Goal: Task Accomplishment & Management: Use online tool/utility

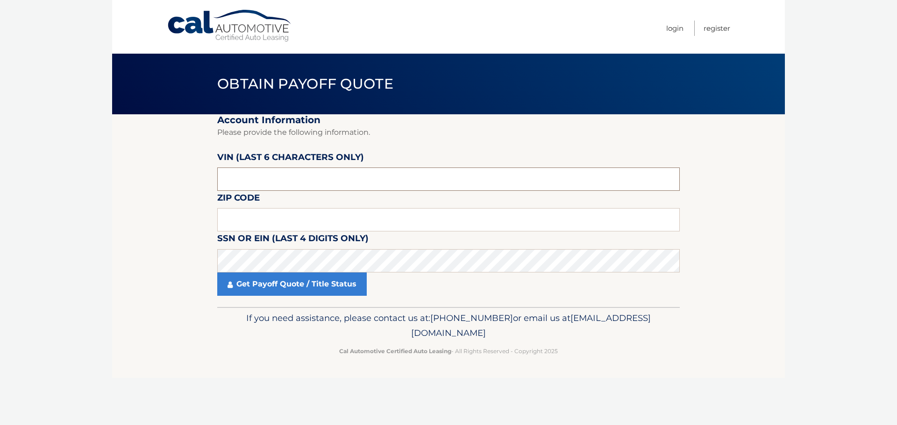
drag, startPoint x: 248, startPoint y: 176, endPoint x: 166, endPoint y: 177, distance: 81.7
click at [166, 177] on section "Account Information Please provide the following information. [PERSON_NAME] (la…" at bounding box center [448, 210] width 672 height 193
type input "357602"
click at [236, 225] on input "text" at bounding box center [448, 219] width 462 height 23
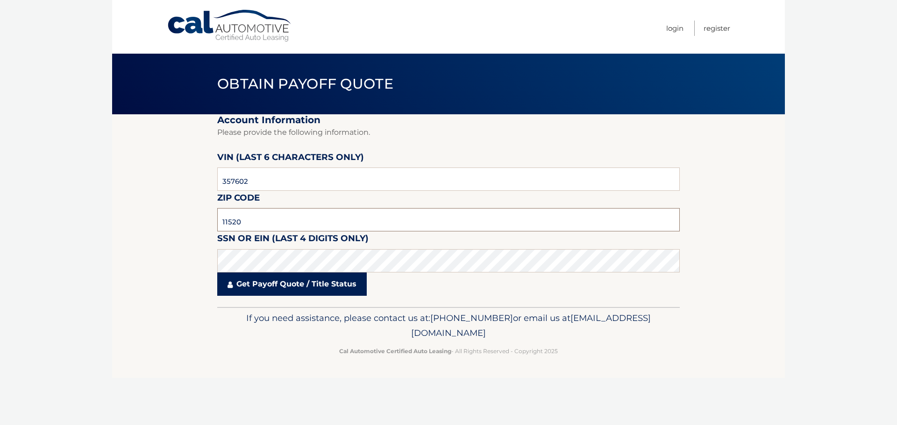
type input "11520"
click at [269, 281] on link "Get Payoff Quote / Title Status" at bounding box center [291, 284] width 149 height 23
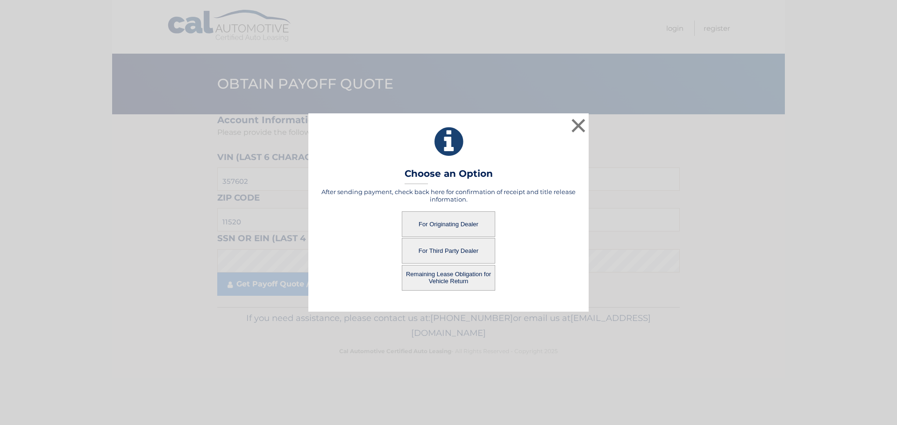
click at [445, 225] on button "For Originating Dealer" at bounding box center [448, 225] width 93 height 26
click at [445, 223] on button "For Originating Dealer" at bounding box center [448, 225] width 93 height 26
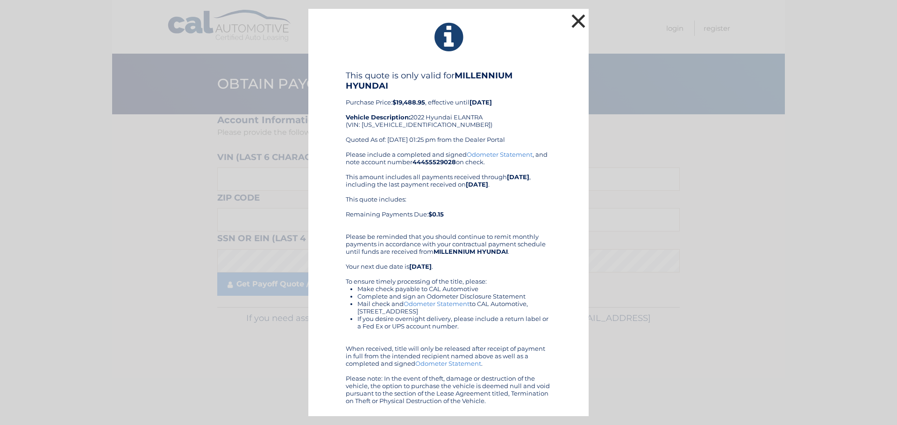
click at [583, 18] on button "×" at bounding box center [578, 21] width 19 height 19
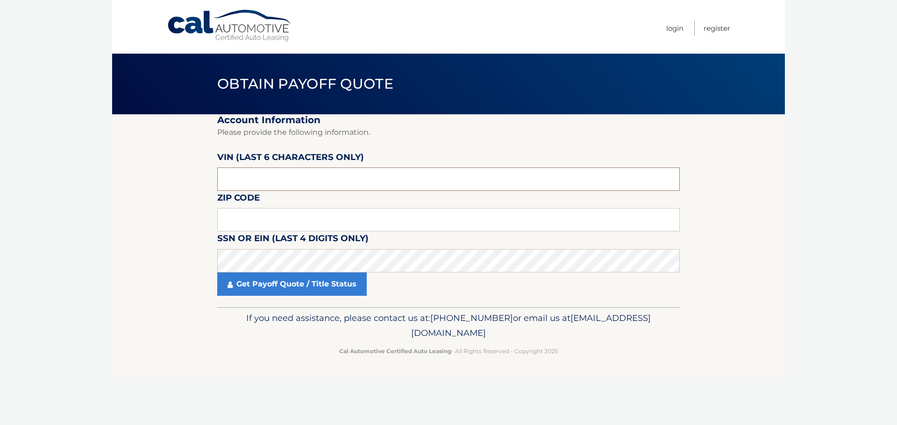
click at [303, 172] on input "text" at bounding box center [448, 179] width 462 height 23
drag, startPoint x: 277, startPoint y: 177, endPoint x: 174, endPoint y: 172, distance: 102.9
click at [163, 170] on section "Account Information Please provide the following information. [PERSON_NAME] (la…" at bounding box center [448, 210] width 672 height 193
click at [252, 217] on input "text" at bounding box center [448, 219] width 462 height 23
type input "11520"
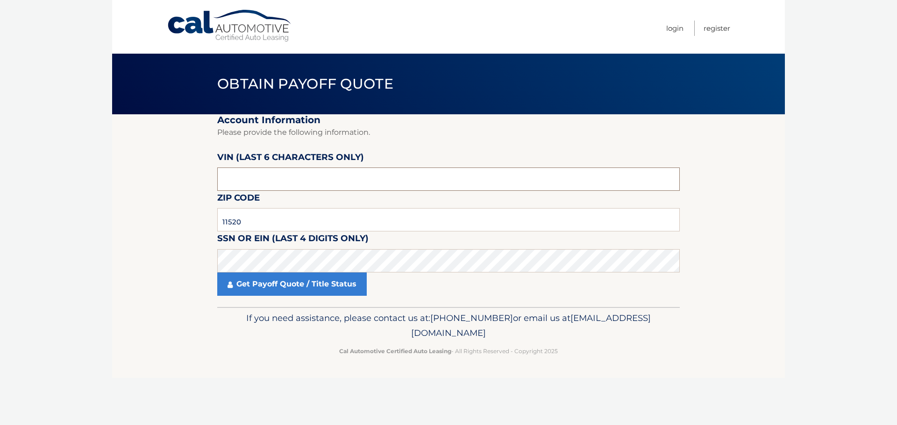
click at [242, 179] on input "text" at bounding box center [448, 179] width 462 height 23
drag, startPoint x: 242, startPoint y: 179, endPoint x: 212, endPoint y: 180, distance: 29.4
click at [212, 180] on section "Account Information Please provide the following information. VIN (last 6 chara…" at bounding box center [448, 210] width 672 height 193
type input "357602"
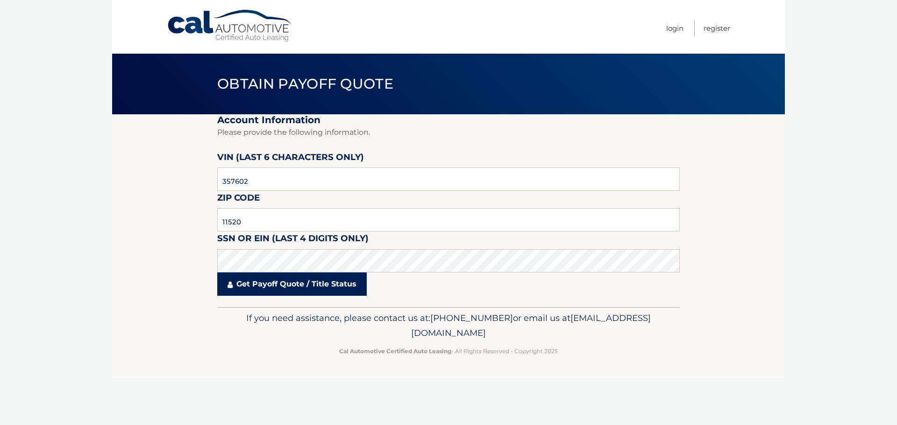
click at [258, 287] on link "Get Payoff Quote / Title Status" at bounding box center [291, 284] width 149 height 23
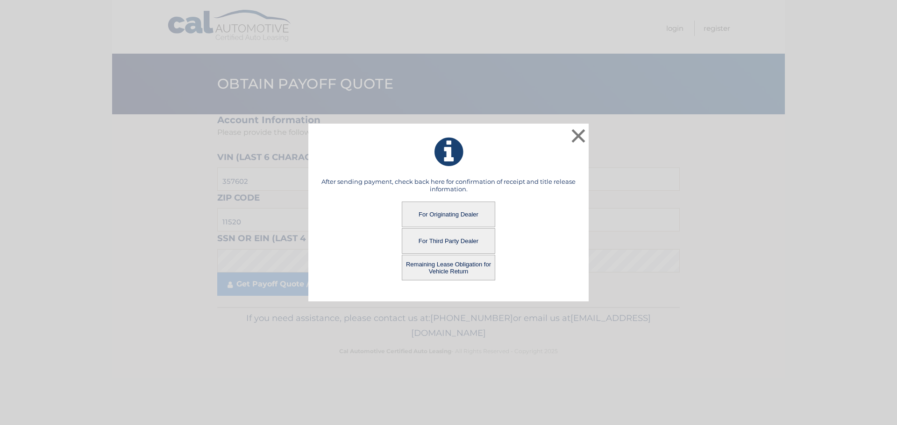
click at [465, 270] on button "Remaining Lease Obligation for Vehicle Return" at bounding box center [448, 268] width 93 height 26
click at [448, 264] on button "Remaining Lease Obligation for Vehicle Return" at bounding box center [448, 268] width 93 height 26
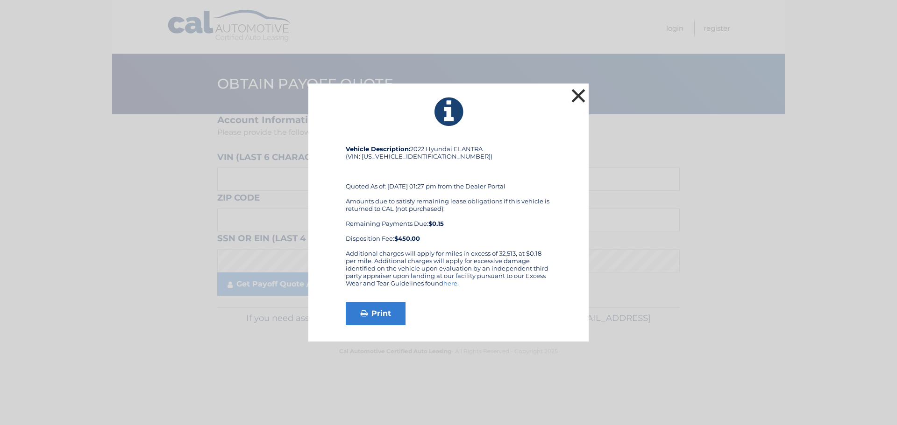
click at [579, 96] on button "×" at bounding box center [578, 95] width 19 height 19
